Goal: Share content: Share content

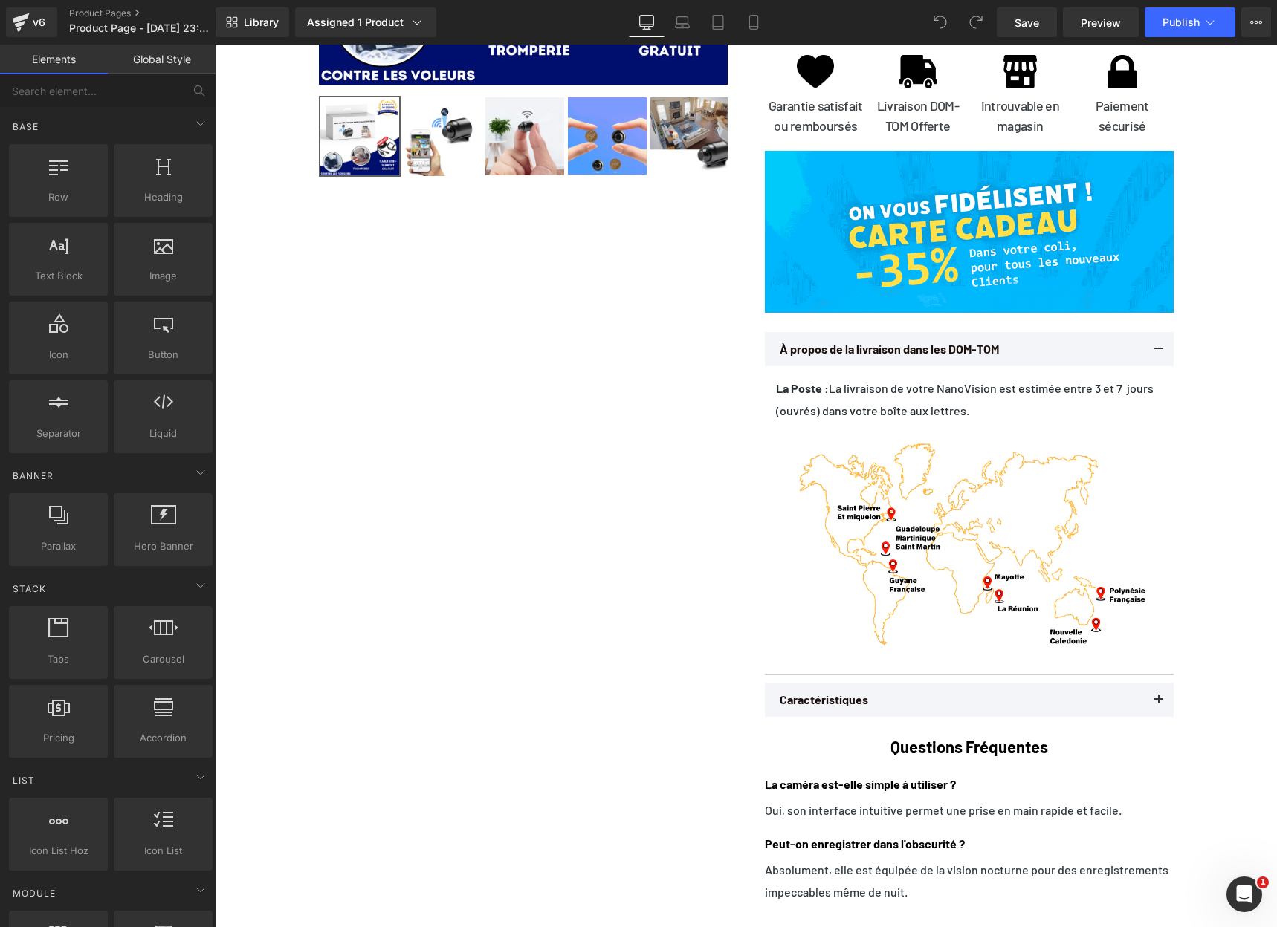
scroll to position [4310, 0]
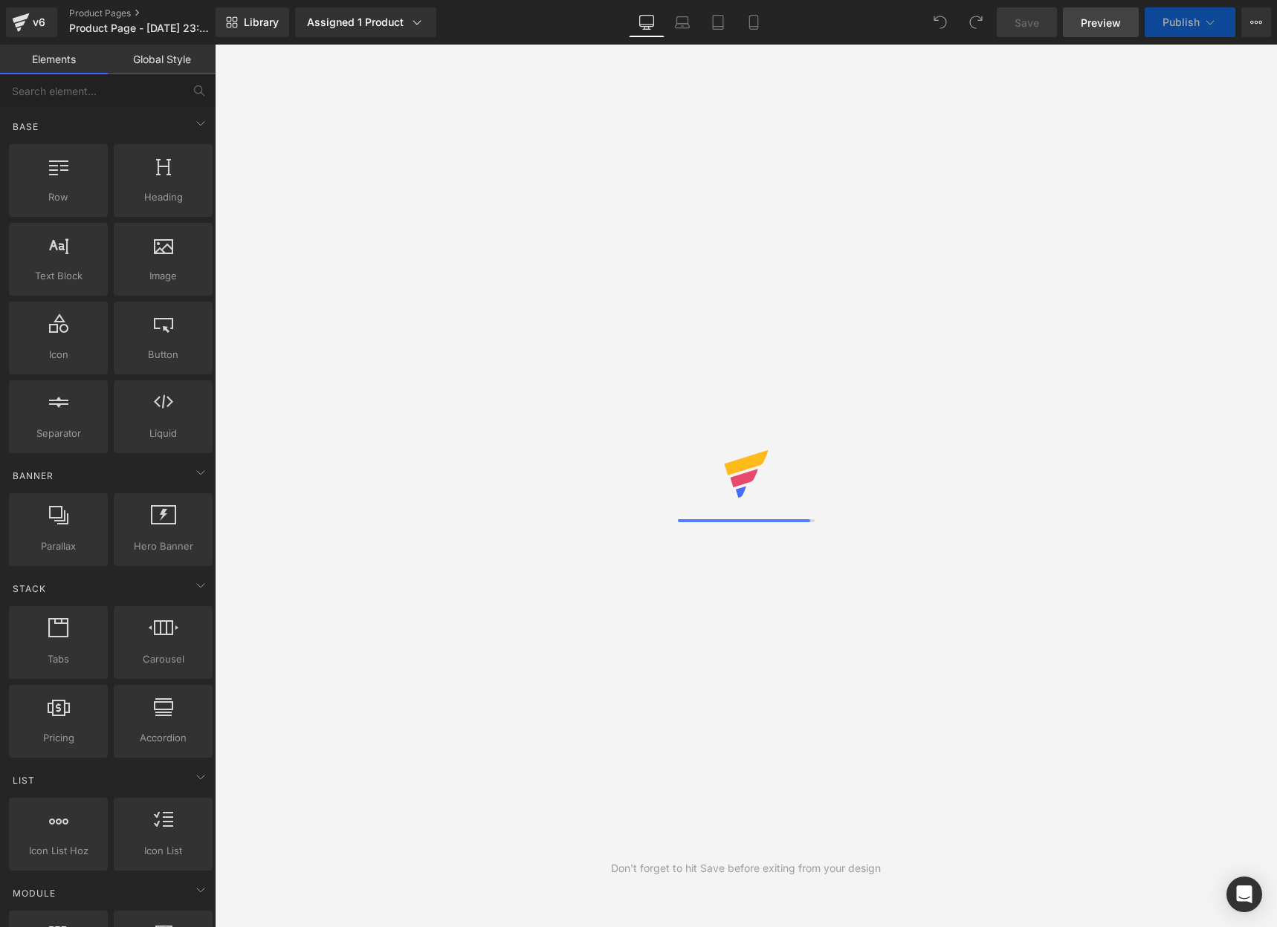
click at [1111, 22] on span "Preview" at bounding box center [1101, 23] width 40 height 16
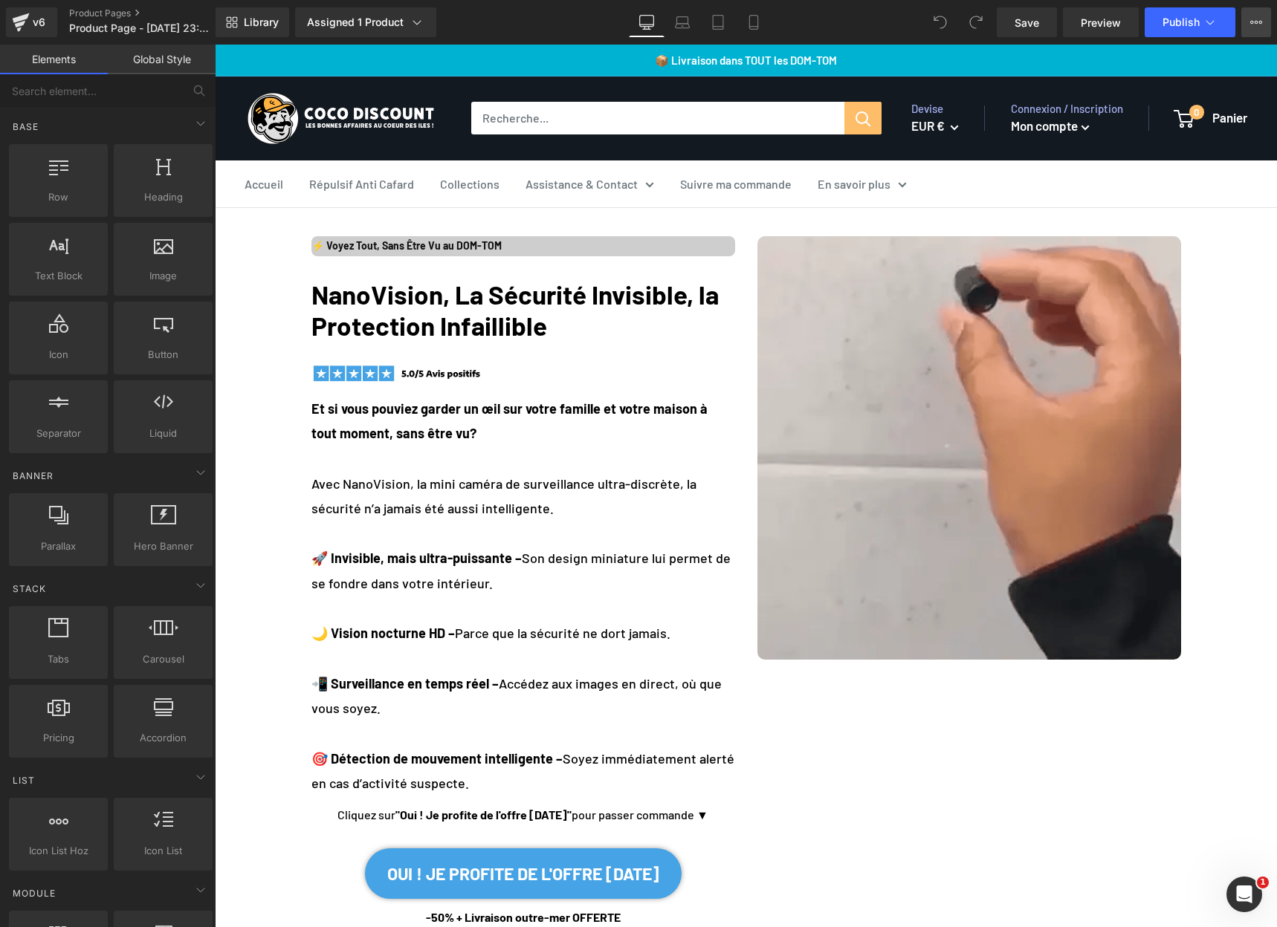
click at [1259, 18] on icon at bounding box center [1256, 22] width 12 height 12
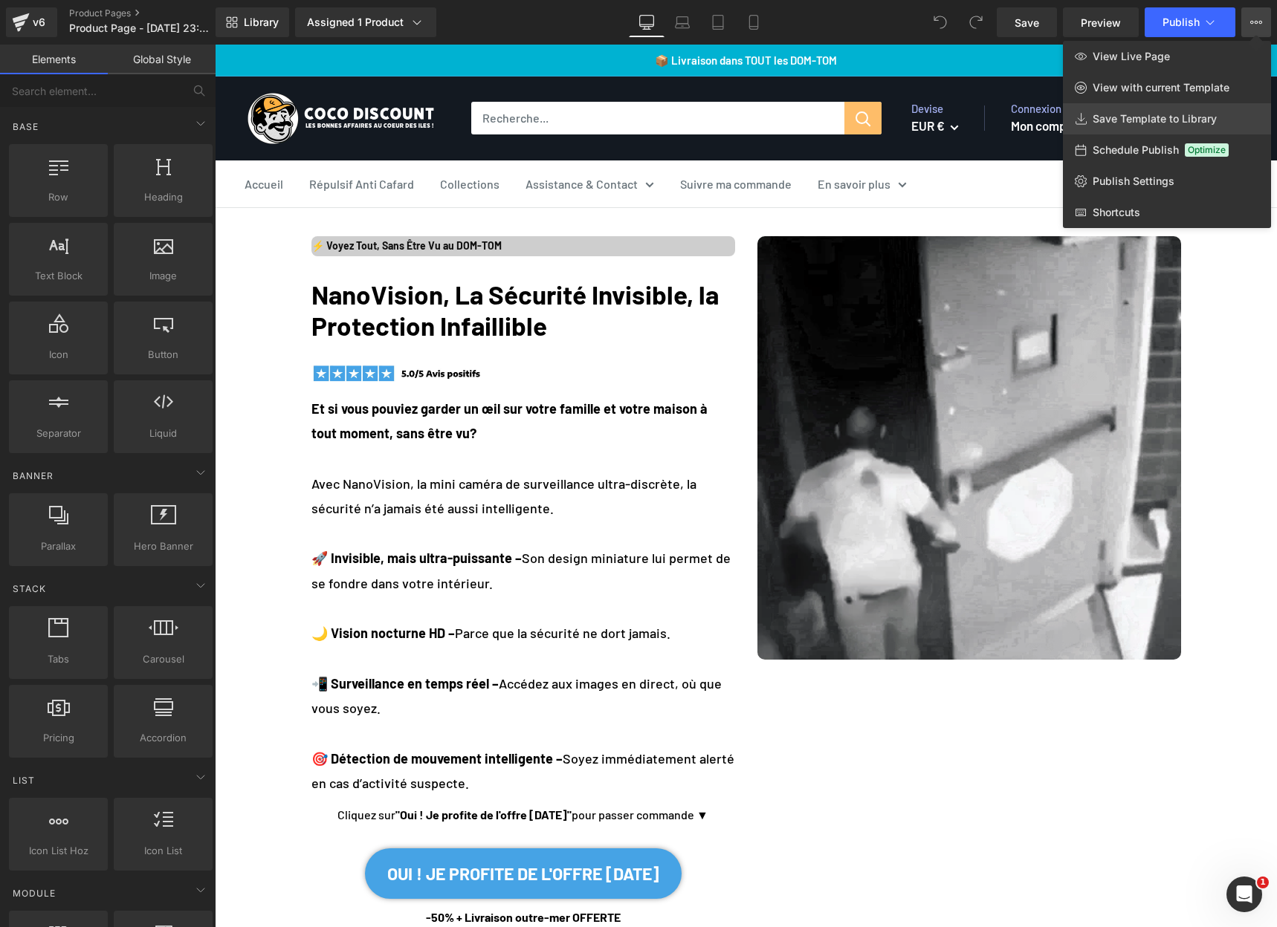
click at [1162, 121] on span "Save Template to Library" at bounding box center [1154, 118] width 124 height 13
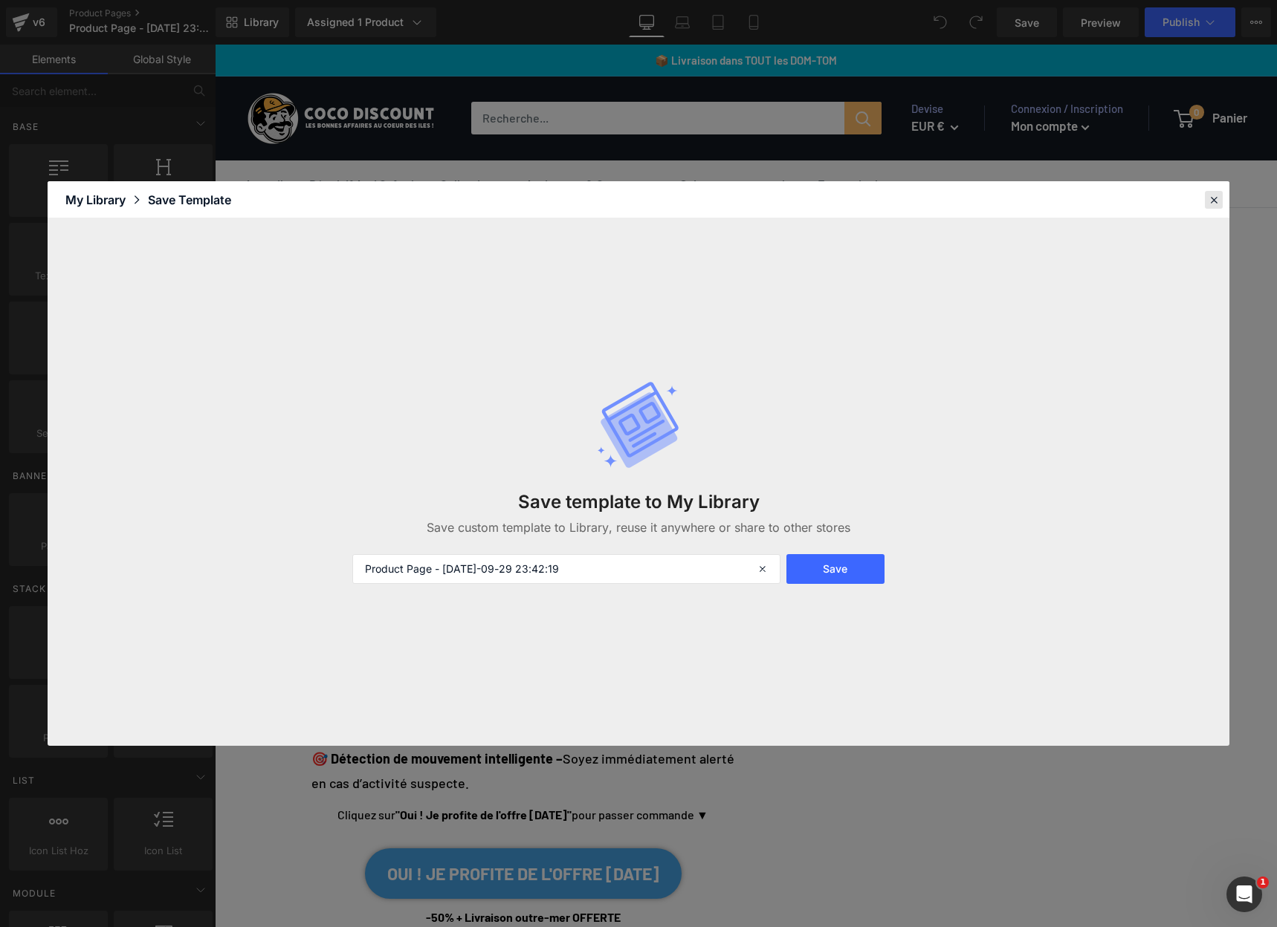
click at [1221, 200] on div at bounding box center [1214, 200] width 18 height 18
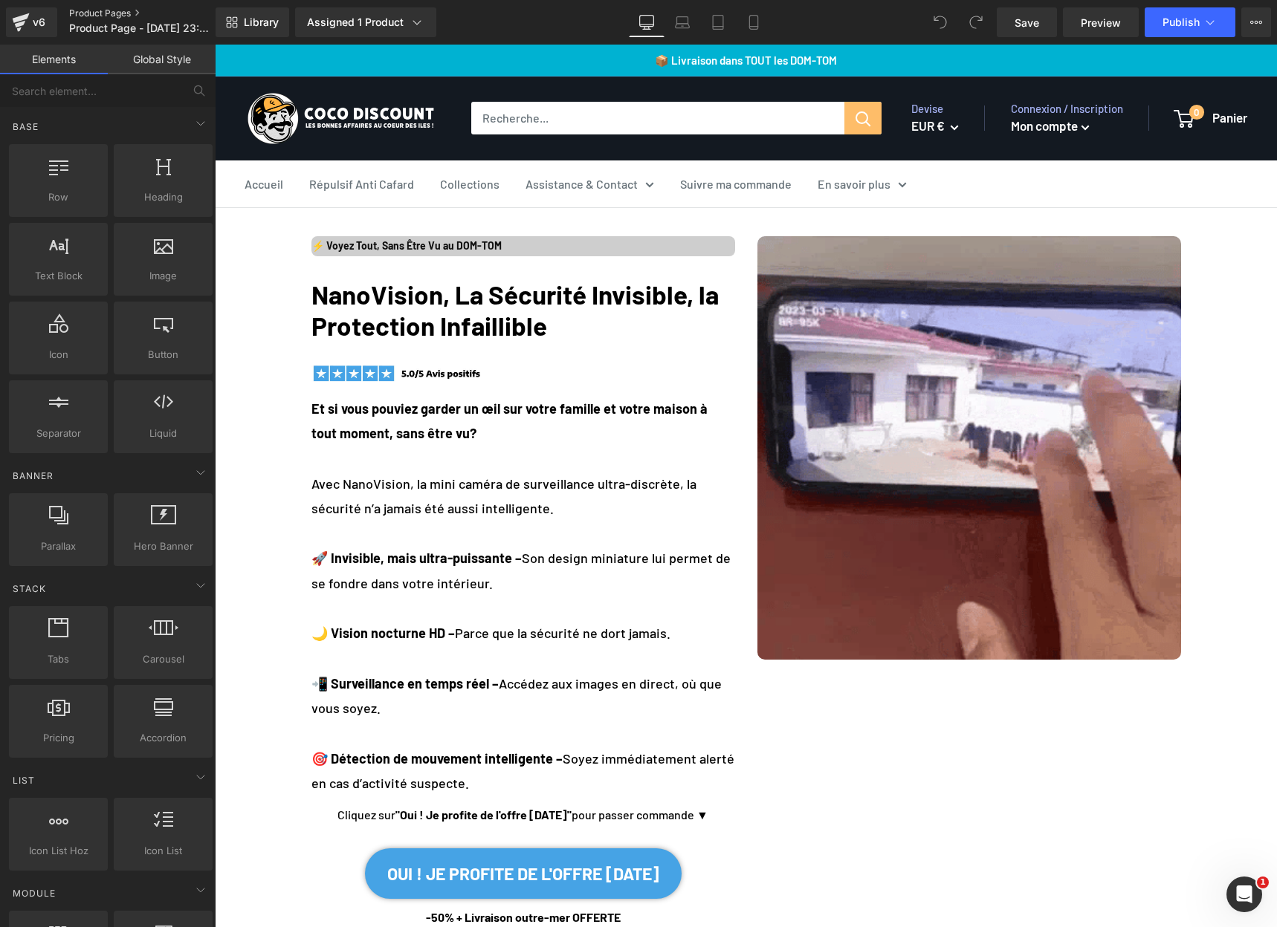
click at [79, 18] on link "Product Pages" at bounding box center [154, 13] width 171 height 12
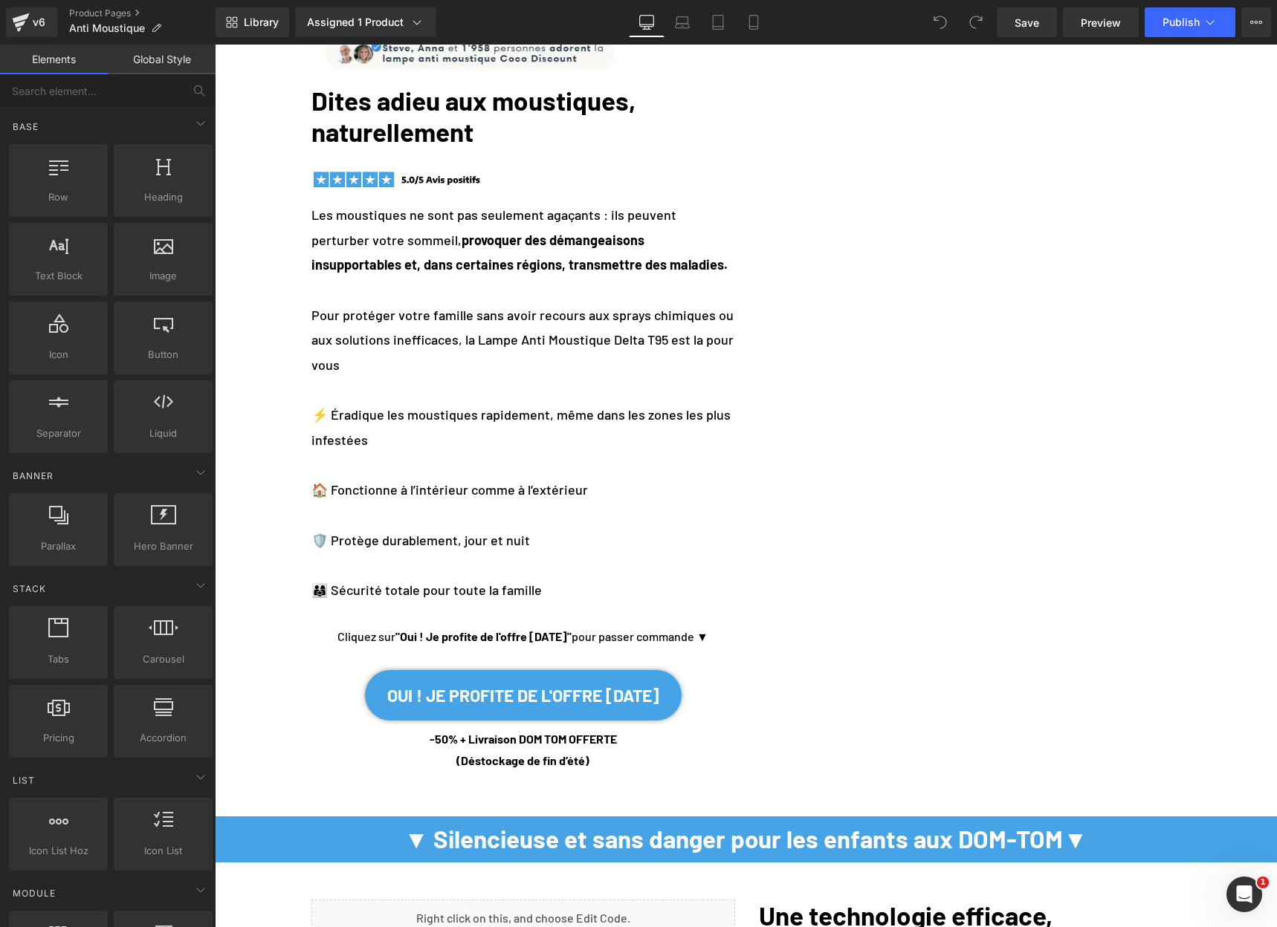
scroll to position [74, 0]
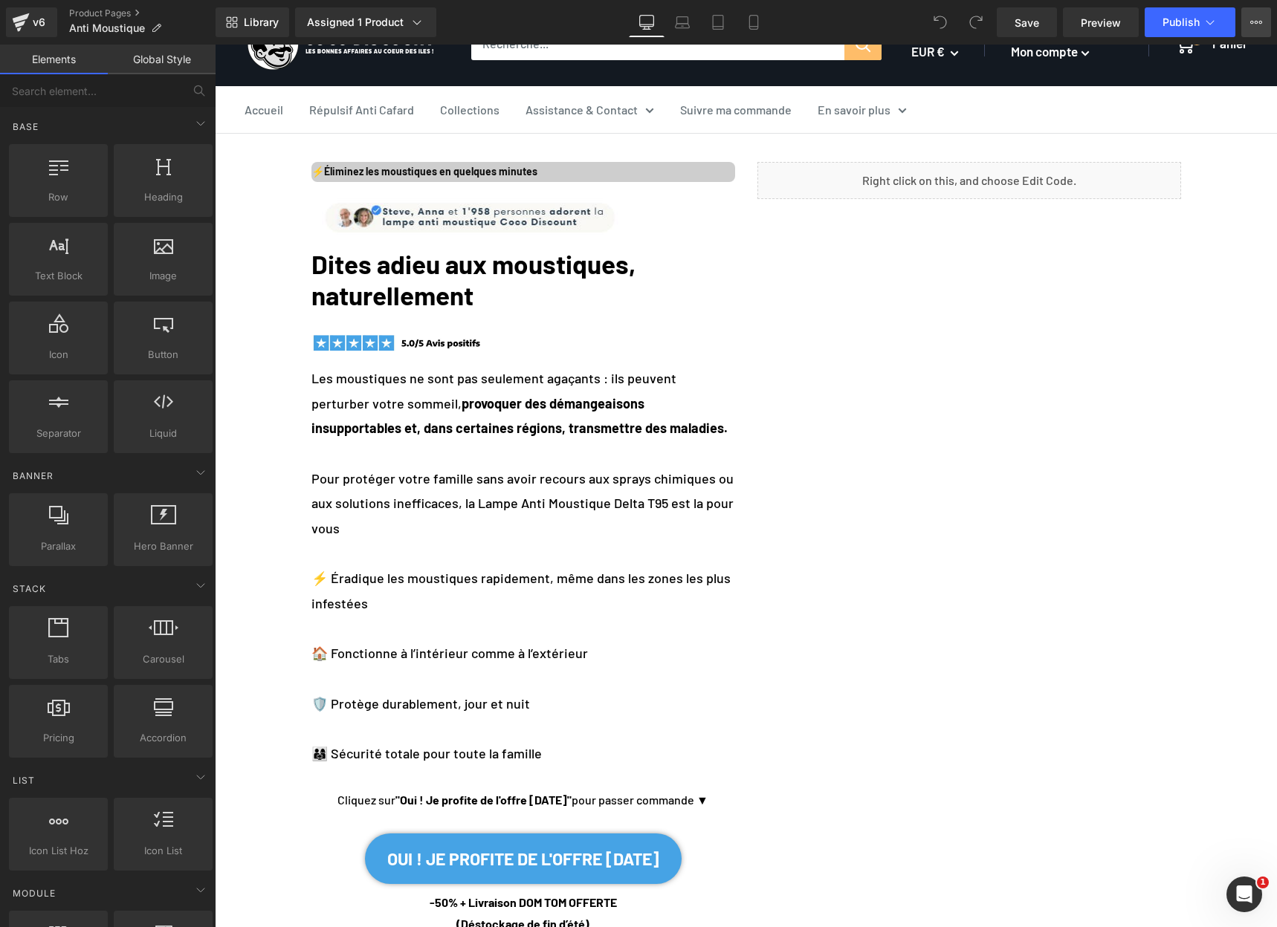
click at [1269, 16] on button "View Live Page View with current Template Save Template to Library Schedule Pub…" at bounding box center [1256, 22] width 30 height 30
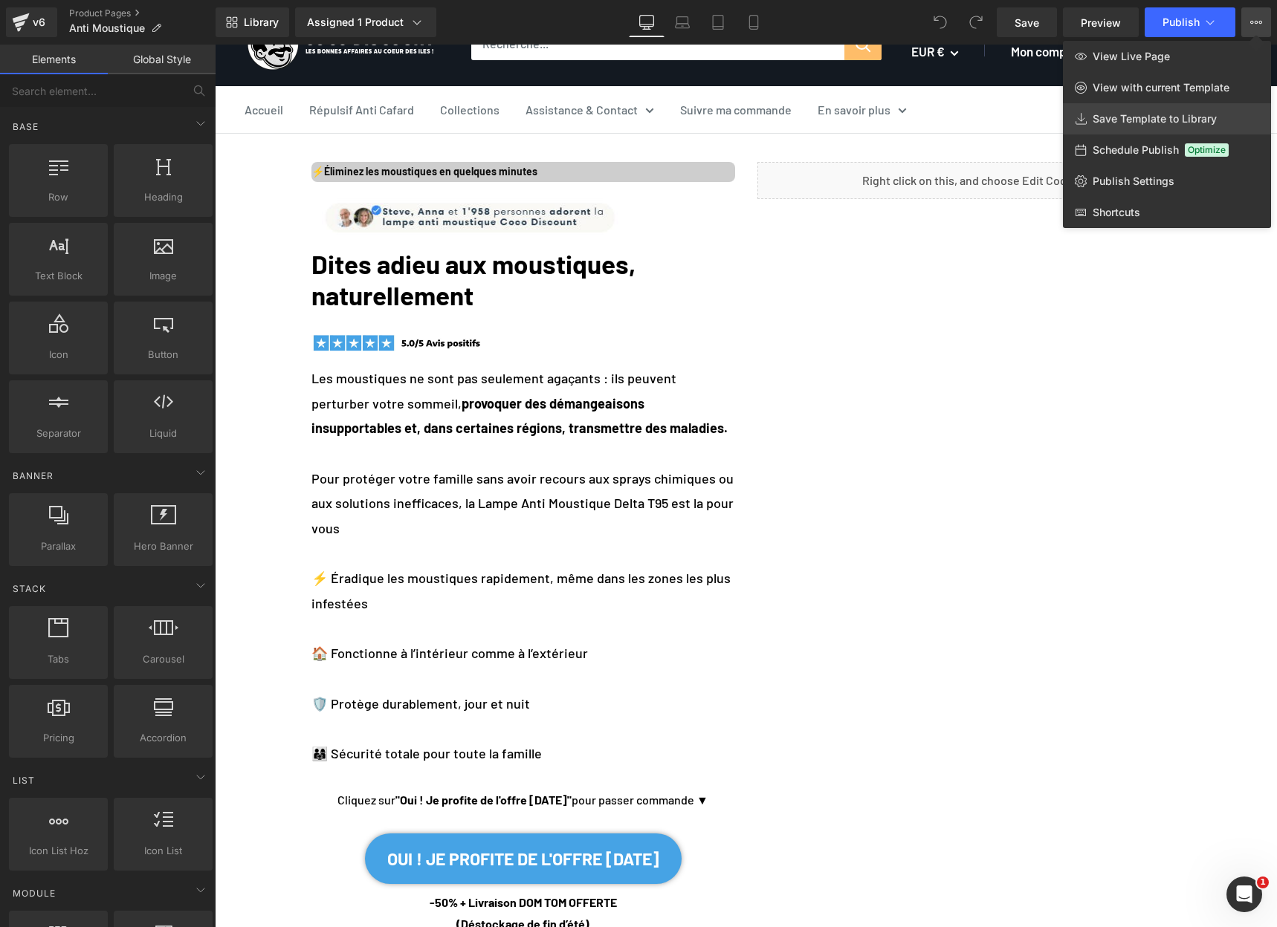
click at [1154, 111] on link "Save Template to Library" at bounding box center [1167, 118] width 208 height 31
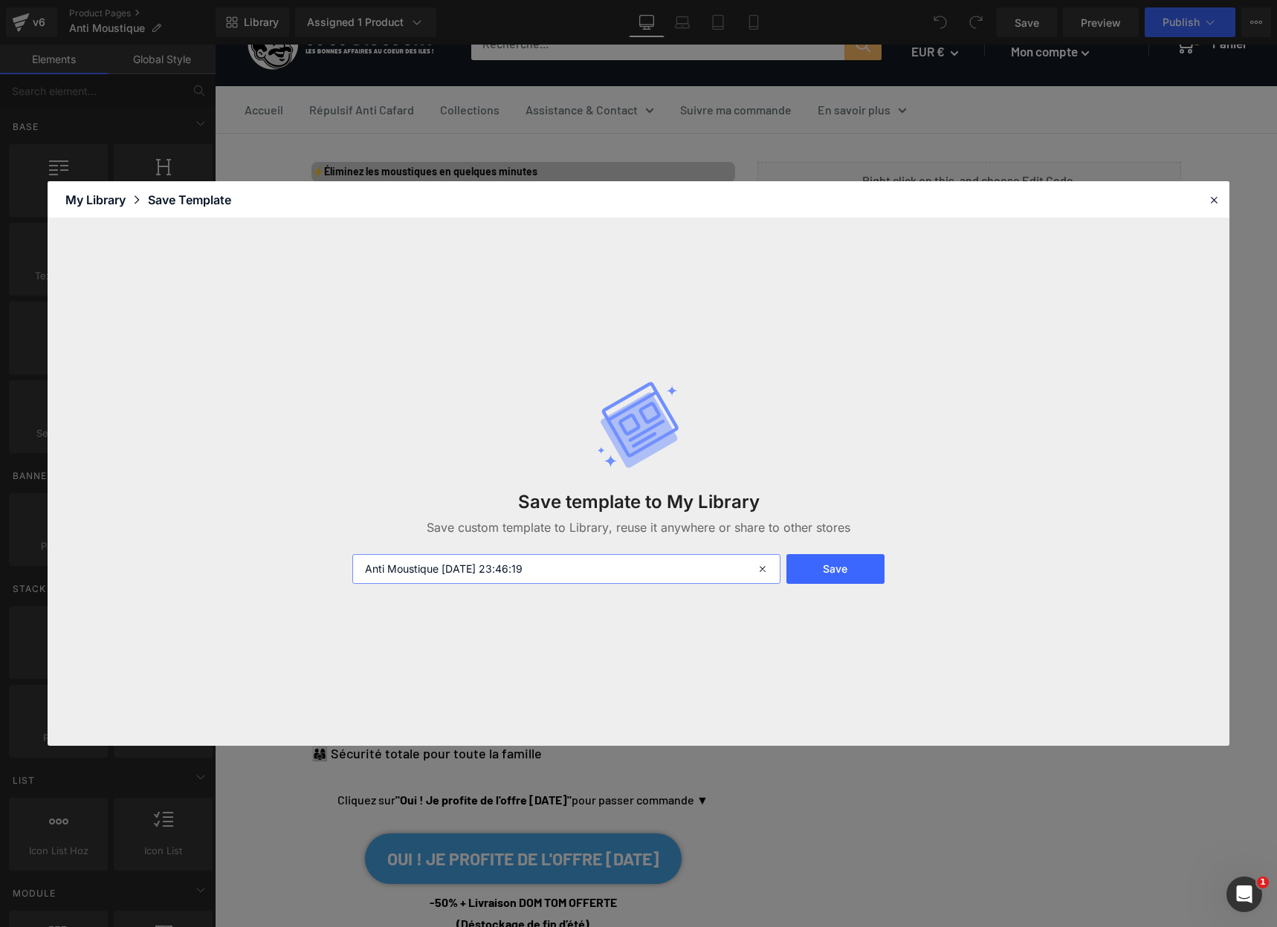
drag, startPoint x: 552, startPoint y: 574, endPoint x: 312, endPoint y: 577, distance: 240.1
click at [312, 577] on div "Save template to My Library Save custom template to Library, reuse it anywhere …" at bounding box center [639, 482] width 1182 height 528
type input "55-55"
click at [839, 577] on button "Save" at bounding box center [835, 569] width 98 height 30
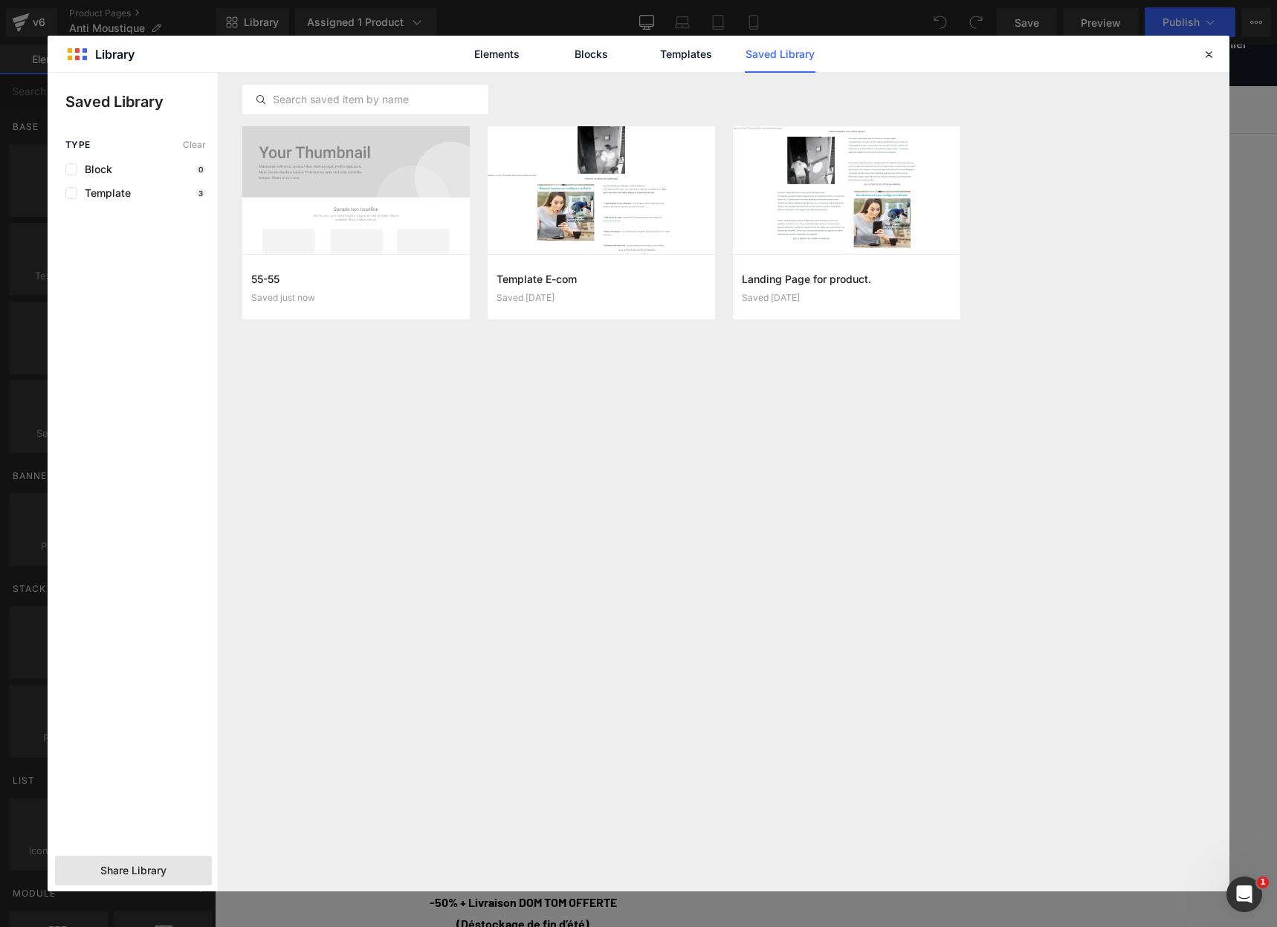
click at [123, 864] on div "Share Library" at bounding box center [133, 871] width 157 height 30
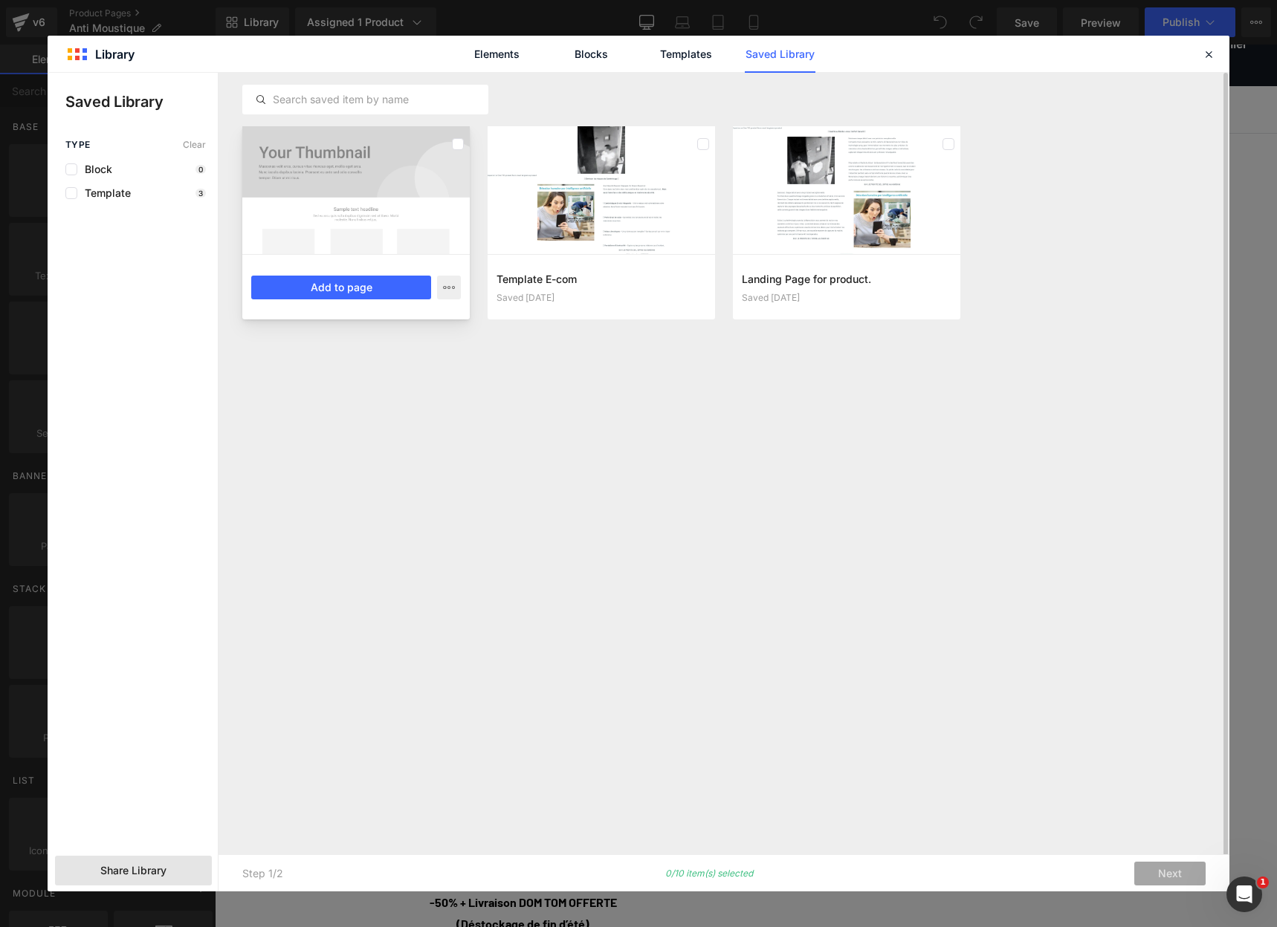
click at [392, 172] on div at bounding box center [355, 190] width 227 height 128
click at [823, 201] on div at bounding box center [846, 190] width 227 height 128
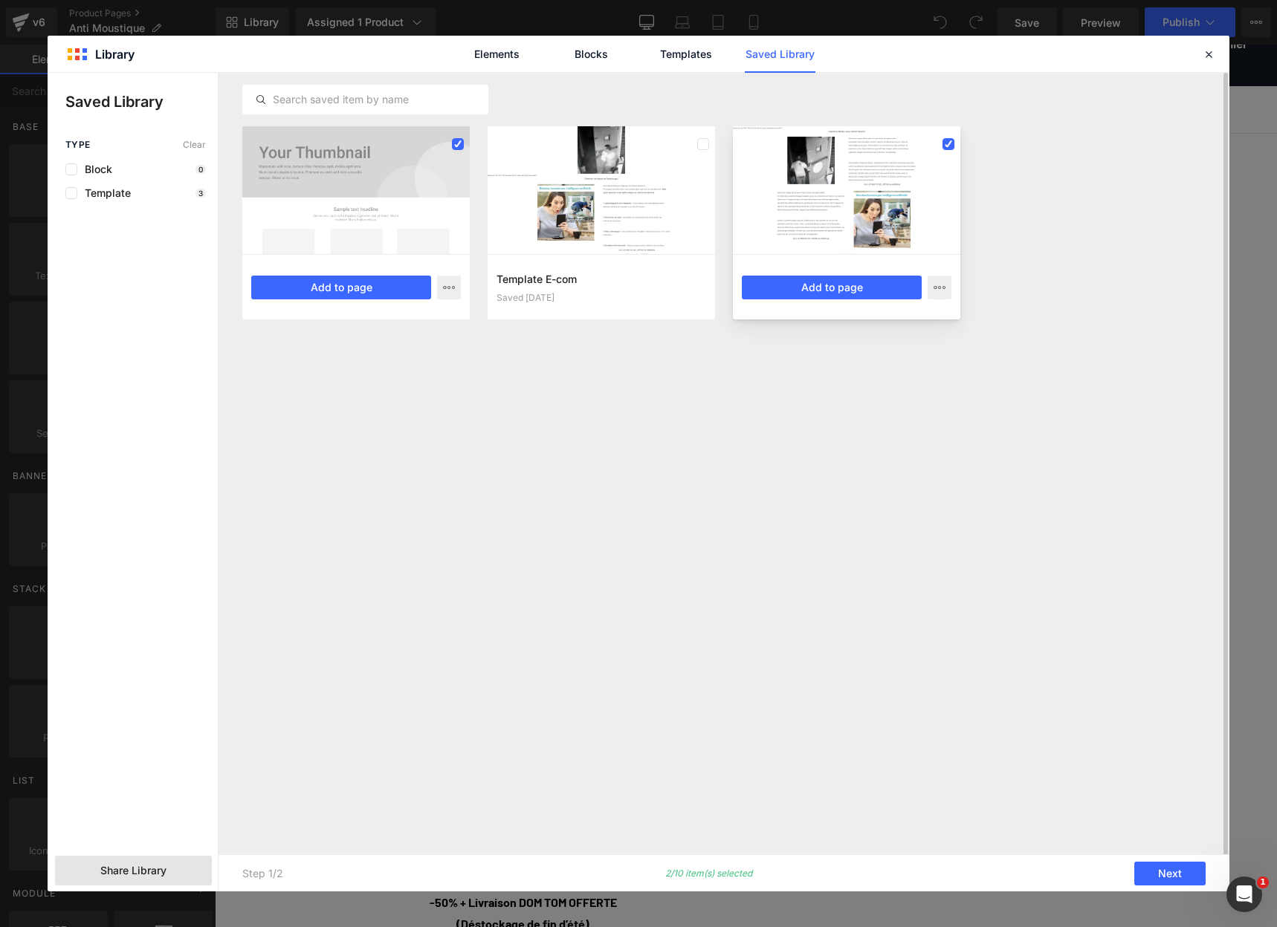
click at [851, 210] on div at bounding box center [846, 190] width 227 height 128
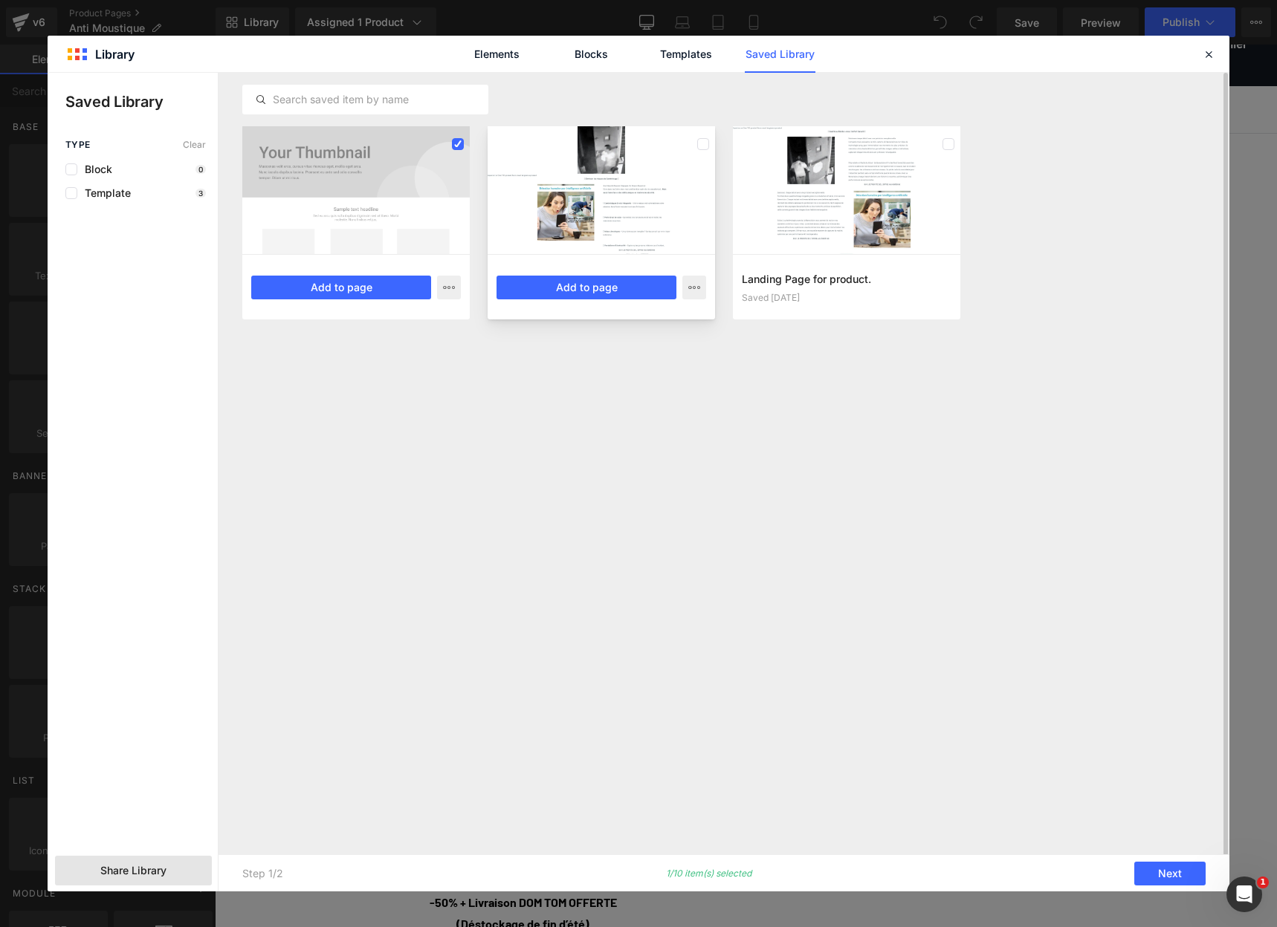
click at [577, 253] on div at bounding box center [601, 190] width 227 height 128
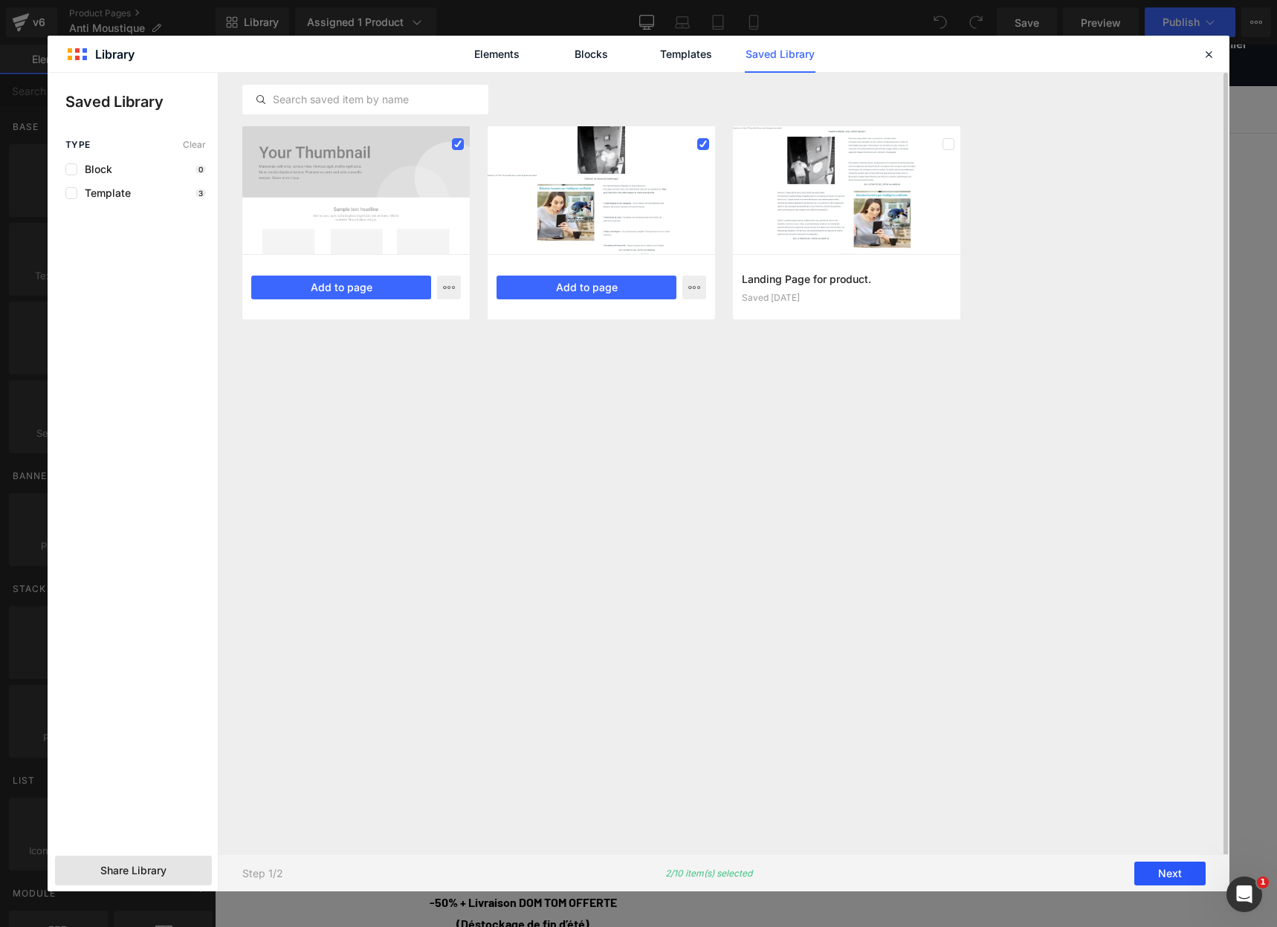
click at [1164, 872] on button "Next" at bounding box center [1169, 874] width 71 height 24
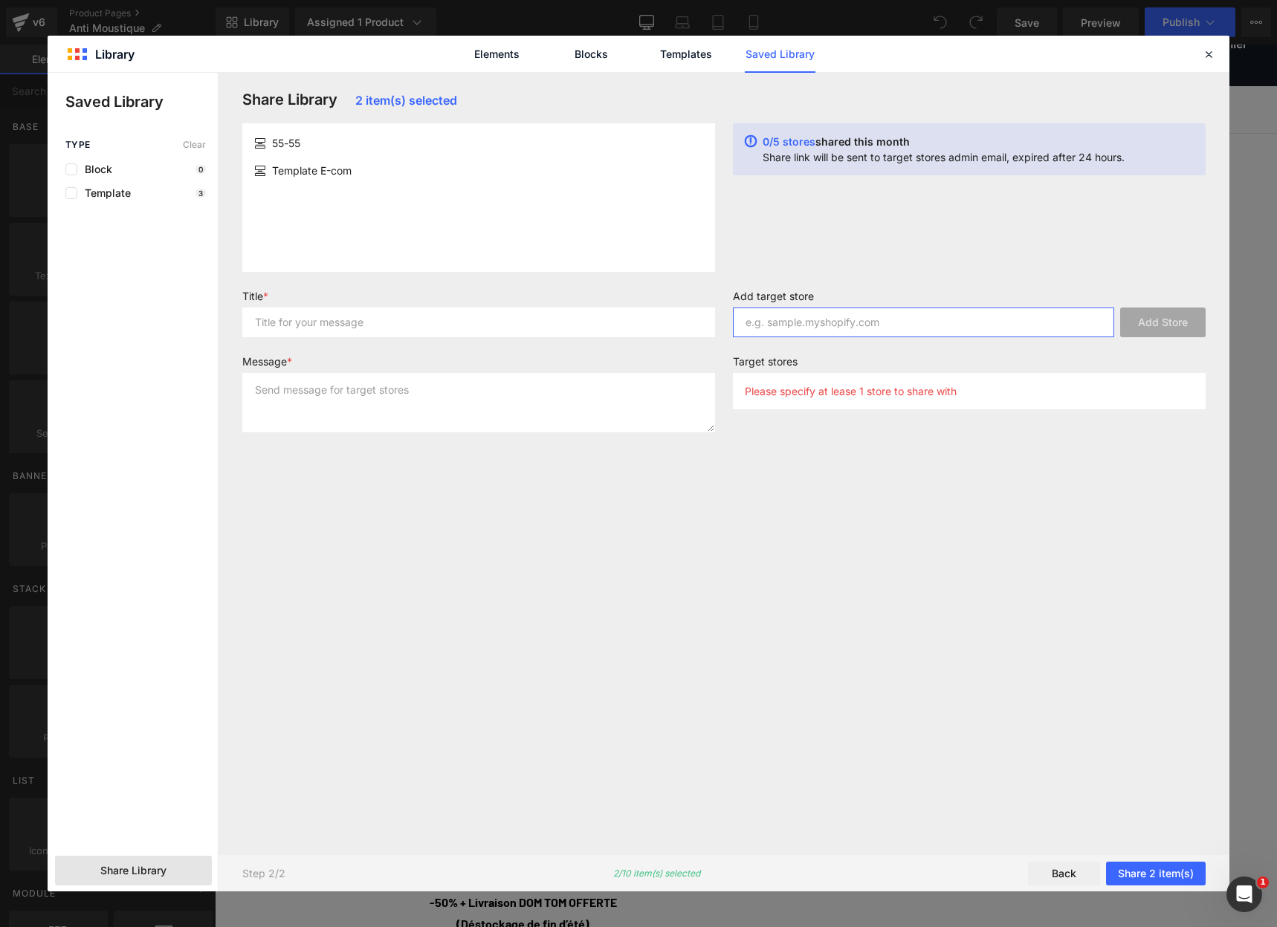
click at [789, 314] on input "text" at bounding box center [923, 323] width 381 height 30
click at [805, 329] on input "text" at bounding box center [923, 323] width 381 height 30
paste input "uvd0ki-v0"
type input "uvd0ki-v0.myshopify.com"
click at [1150, 319] on button "Add Store" at bounding box center [1162, 323] width 85 height 30
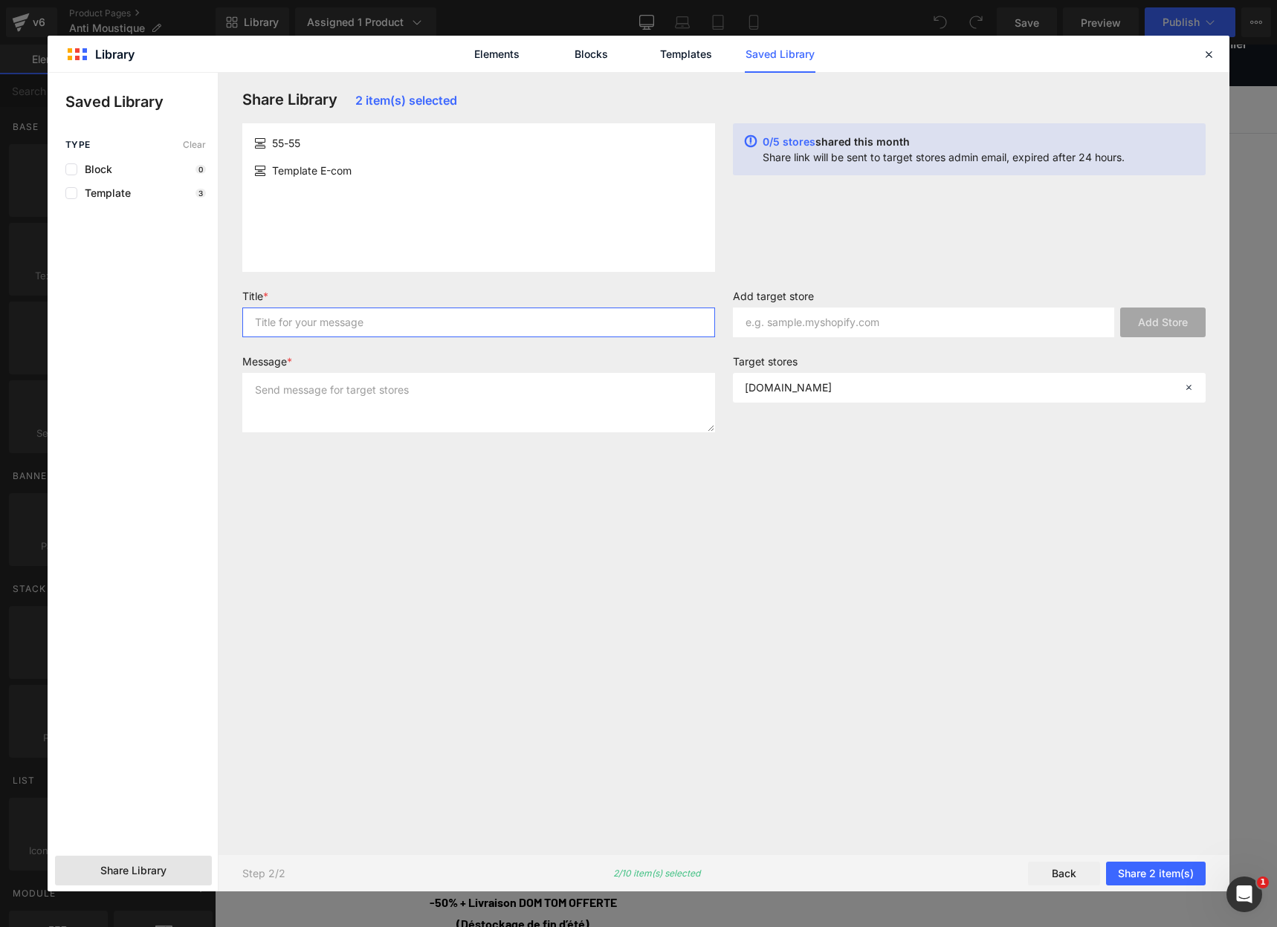
click at [389, 329] on input "text" at bounding box center [478, 323] width 473 height 30
type input "12"
drag, startPoint x: 404, startPoint y: 374, endPoint x: 417, endPoint y: 398, distance: 26.9
click at [404, 378] on textarea "1" at bounding box center [478, 402] width 473 height 59
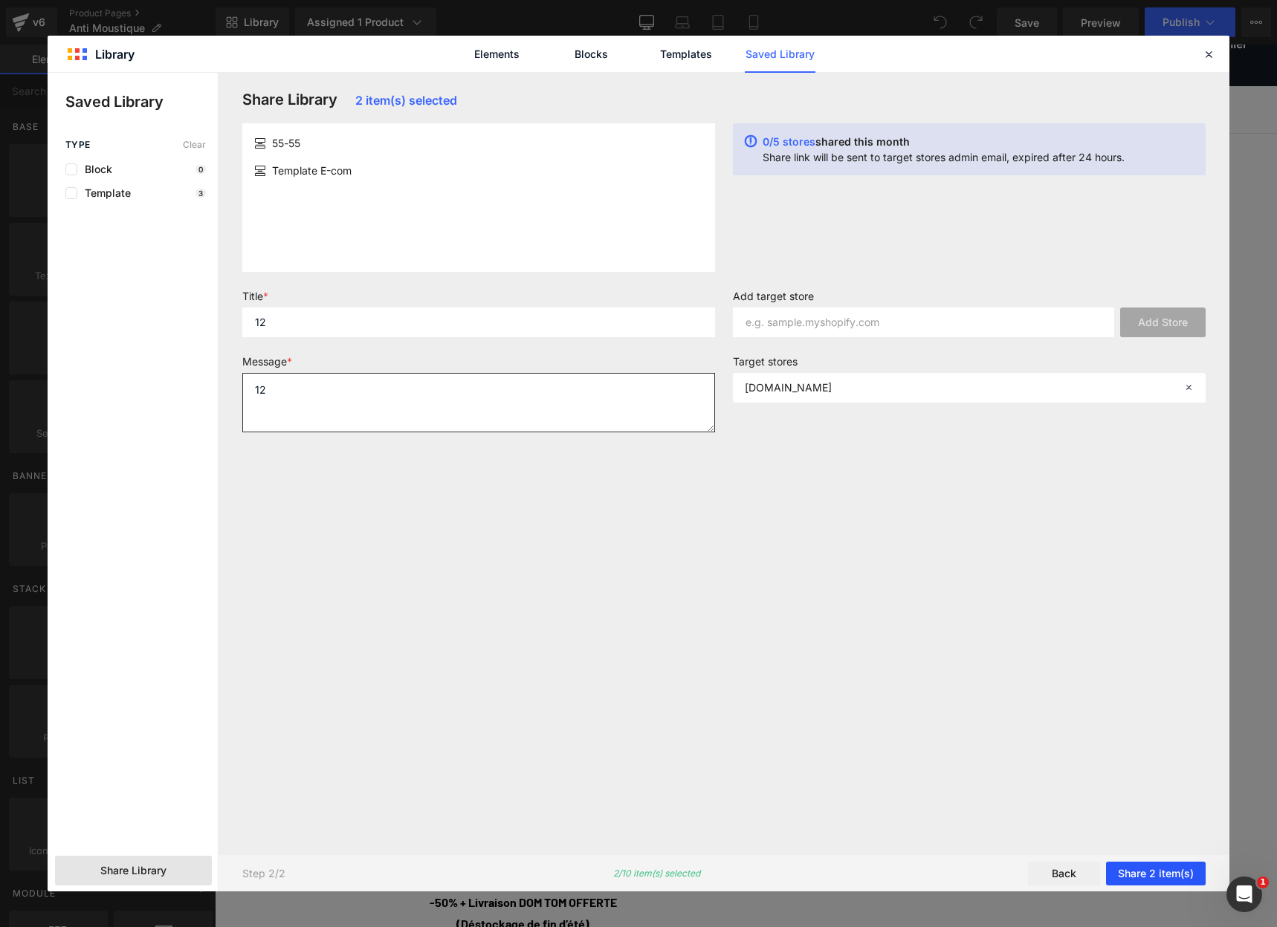
type textarea "12"
click at [1148, 872] on button "Share 2 item(s)" at bounding box center [1156, 874] width 100 height 24
